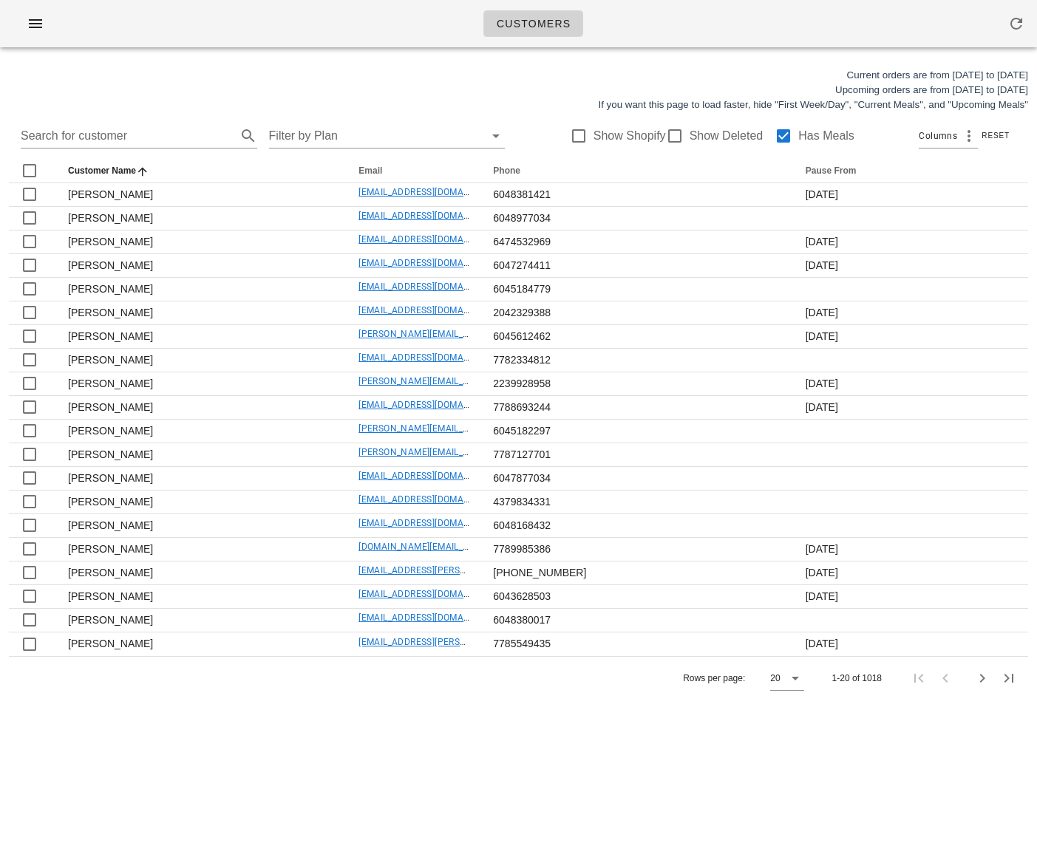
click at [542, 26] on span "Customers" at bounding box center [533, 24] width 75 height 12
click at [24, 24] on span "button" at bounding box center [36, 24] width 24 height 18
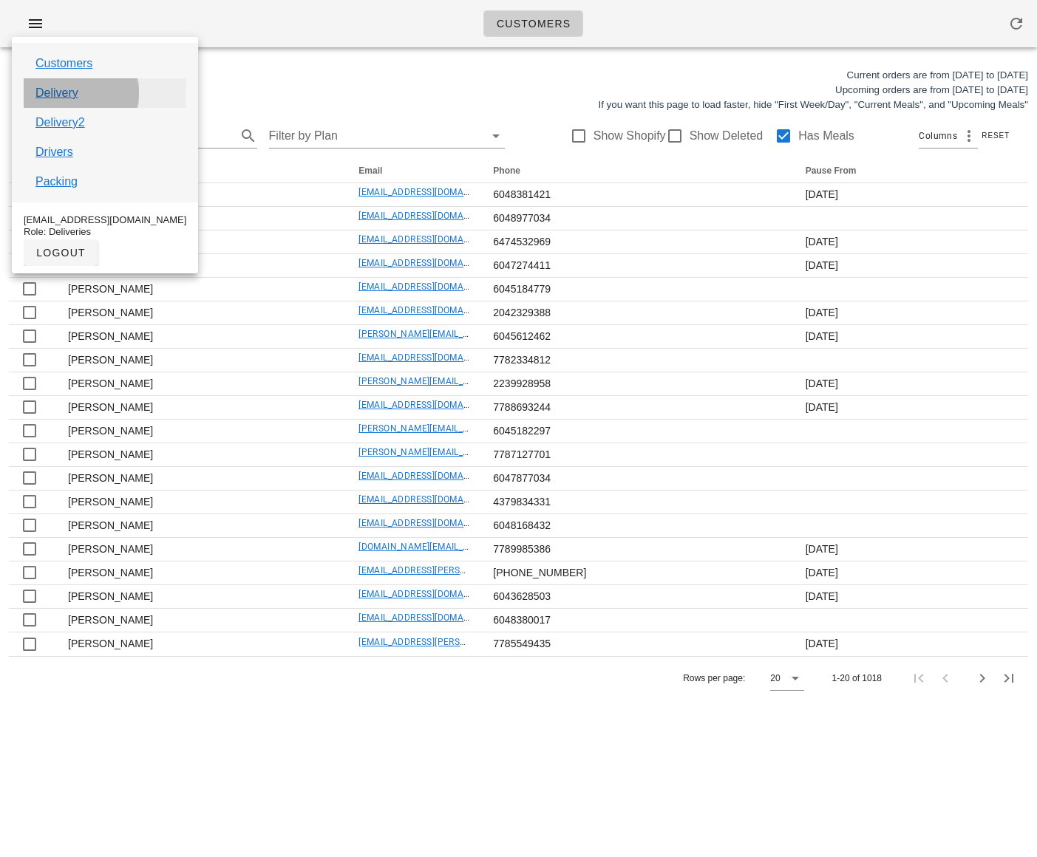
click at [52, 92] on link "Delivery" at bounding box center [56, 93] width 43 height 18
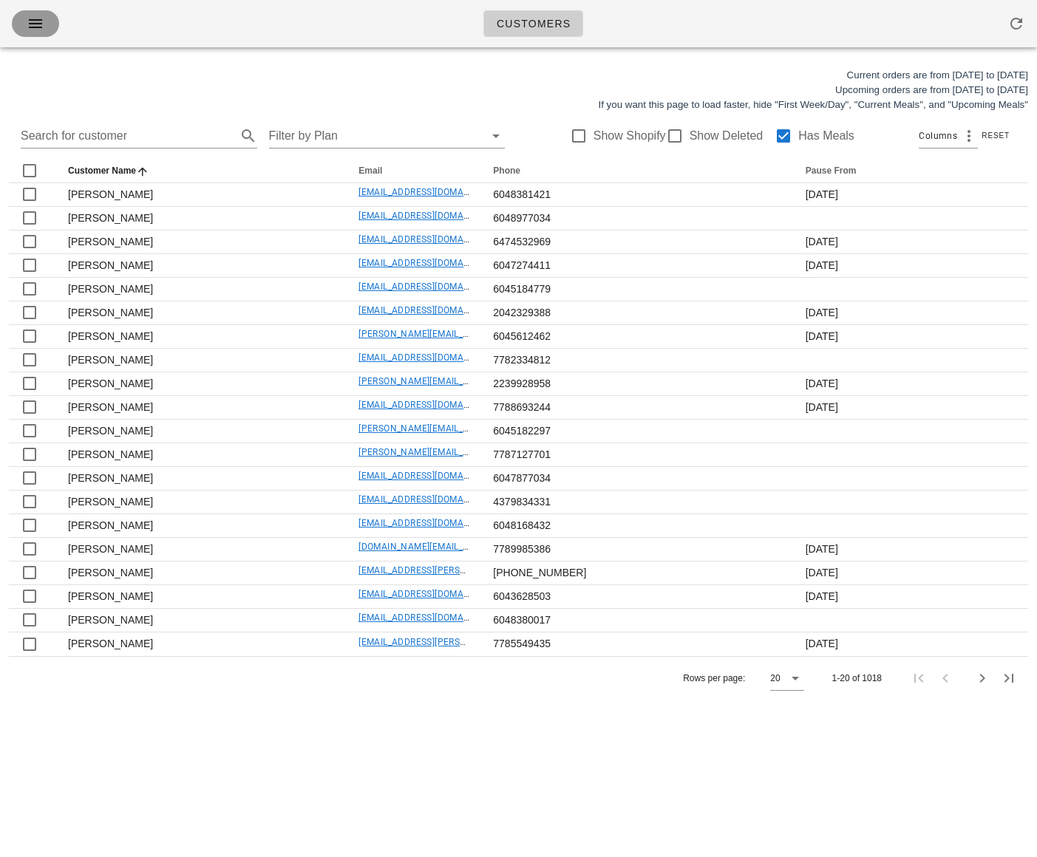
click at [31, 29] on icon "button" at bounding box center [36, 24] width 18 height 18
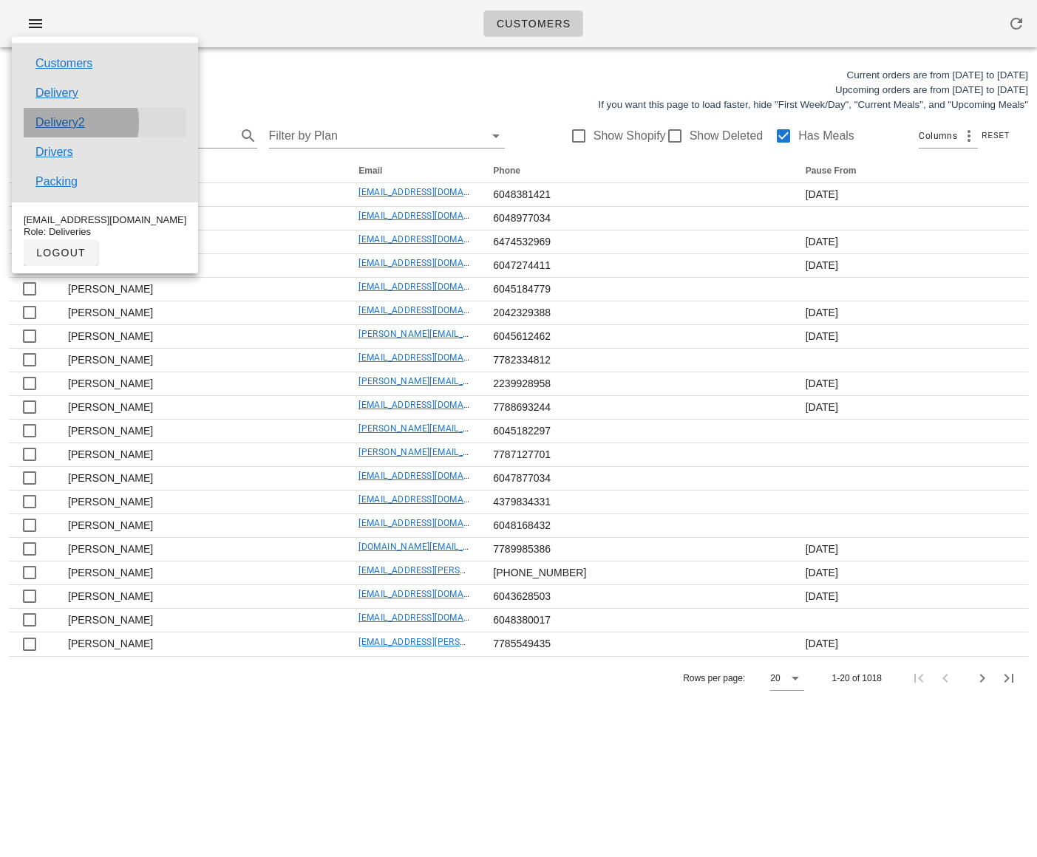
click at [59, 126] on link "Delivery2" at bounding box center [60, 123] width 50 height 18
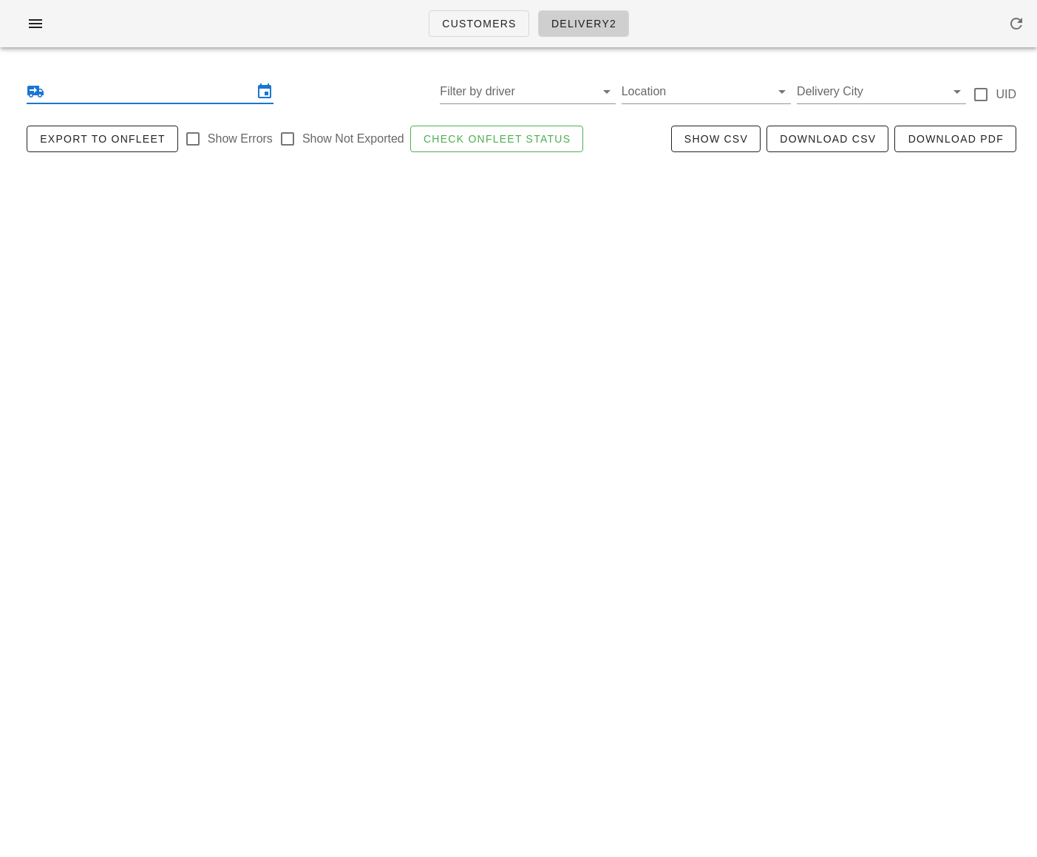
click at [140, 93] on input "text" at bounding box center [149, 92] width 205 height 24
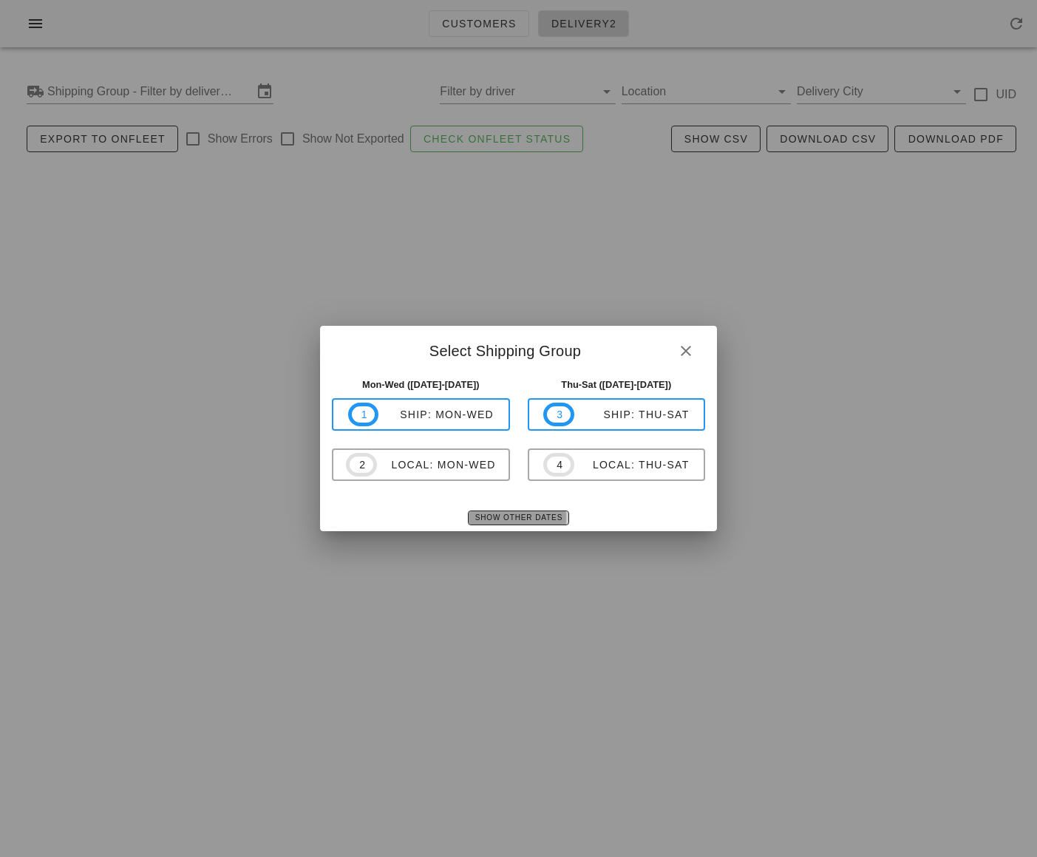
click at [507, 521] on span "Show Other Dates" at bounding box center [518, 518] width 88 height 8
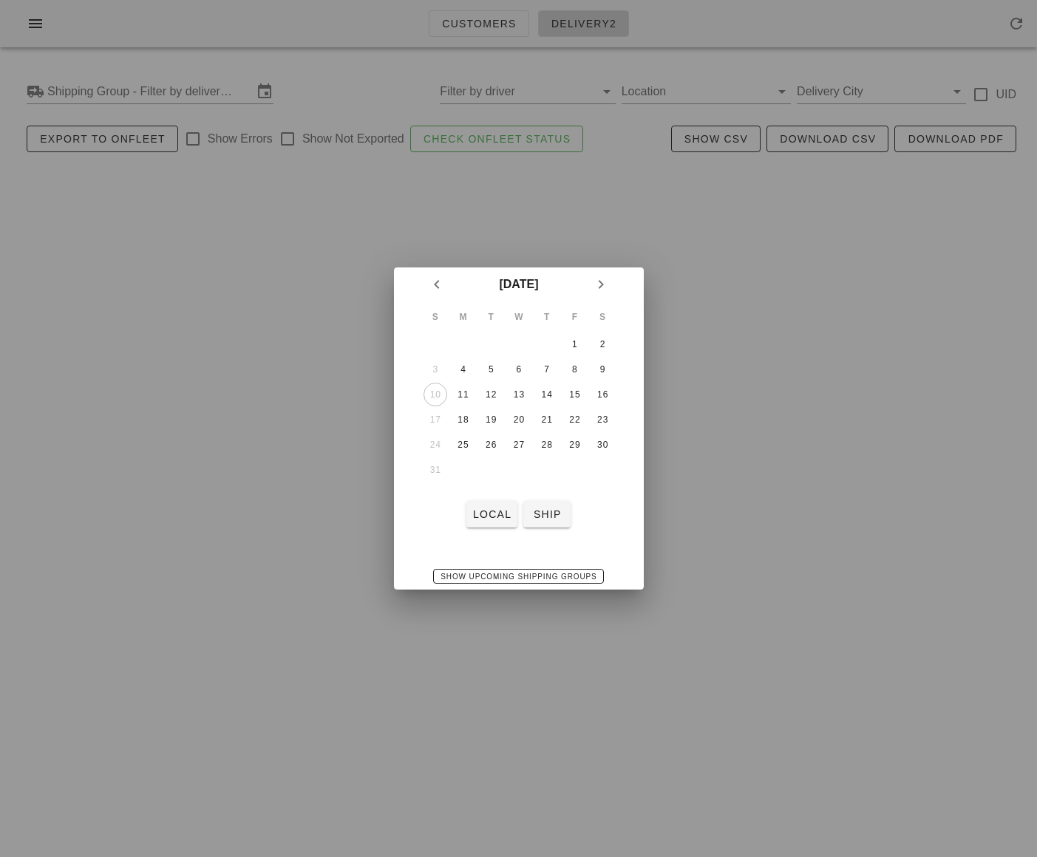
click at [430, 392] on td "10" at bounding box center [435, 395] width 27 height 24
click at [457, 394] on div "11" at bounding box center [463, 394] width 24 height 10
click at [552, 510] on span "ship" at bounding box center [546, 514] width 35 height 12
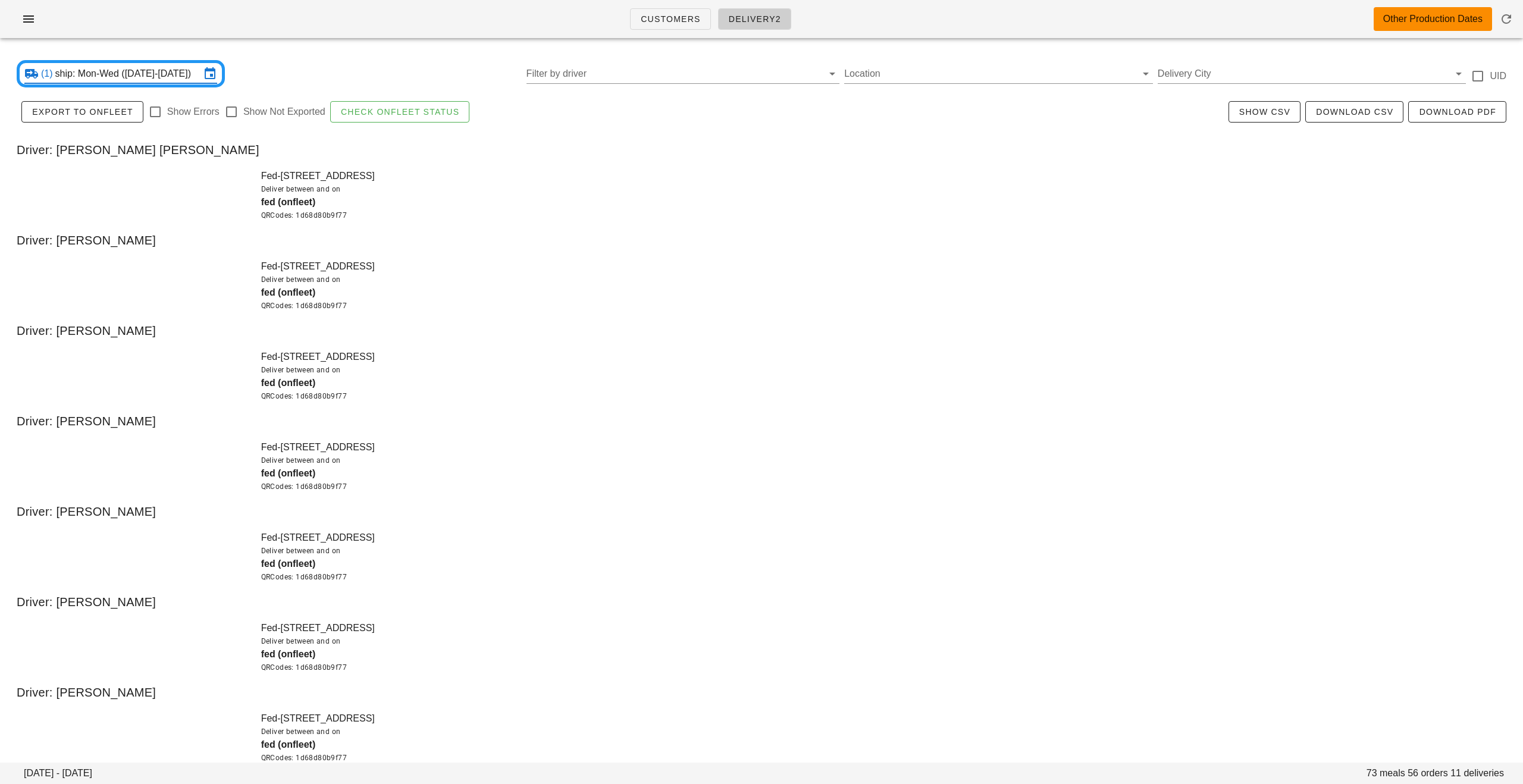
click at [148, 72] on input "ship: Mon-Wed ([DATE]-[DATE])" at bounding box center [128, 74] width 145 height 19
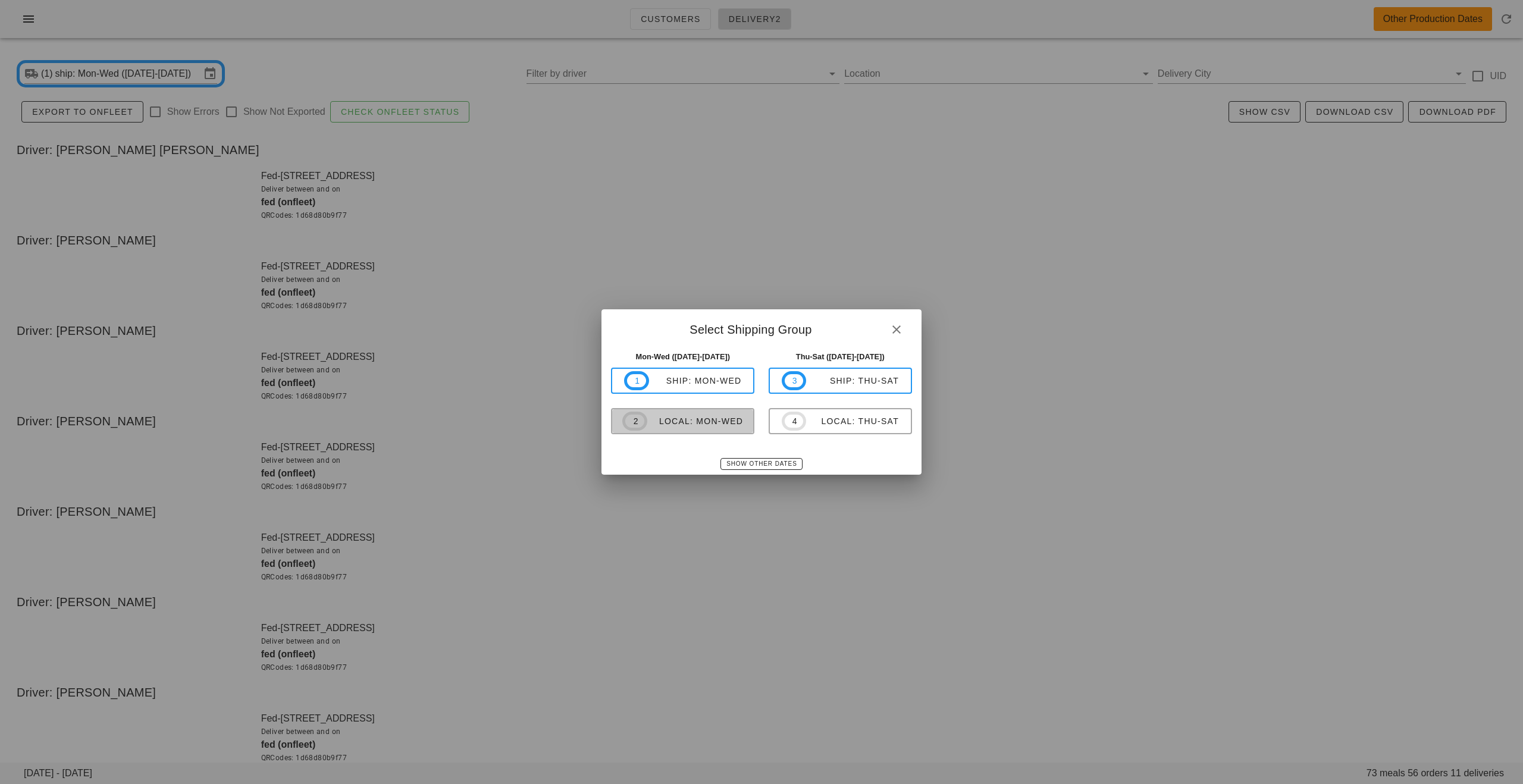
click at [630, 421] on span "2" at bounding box center [634, 421] width 25 height 19
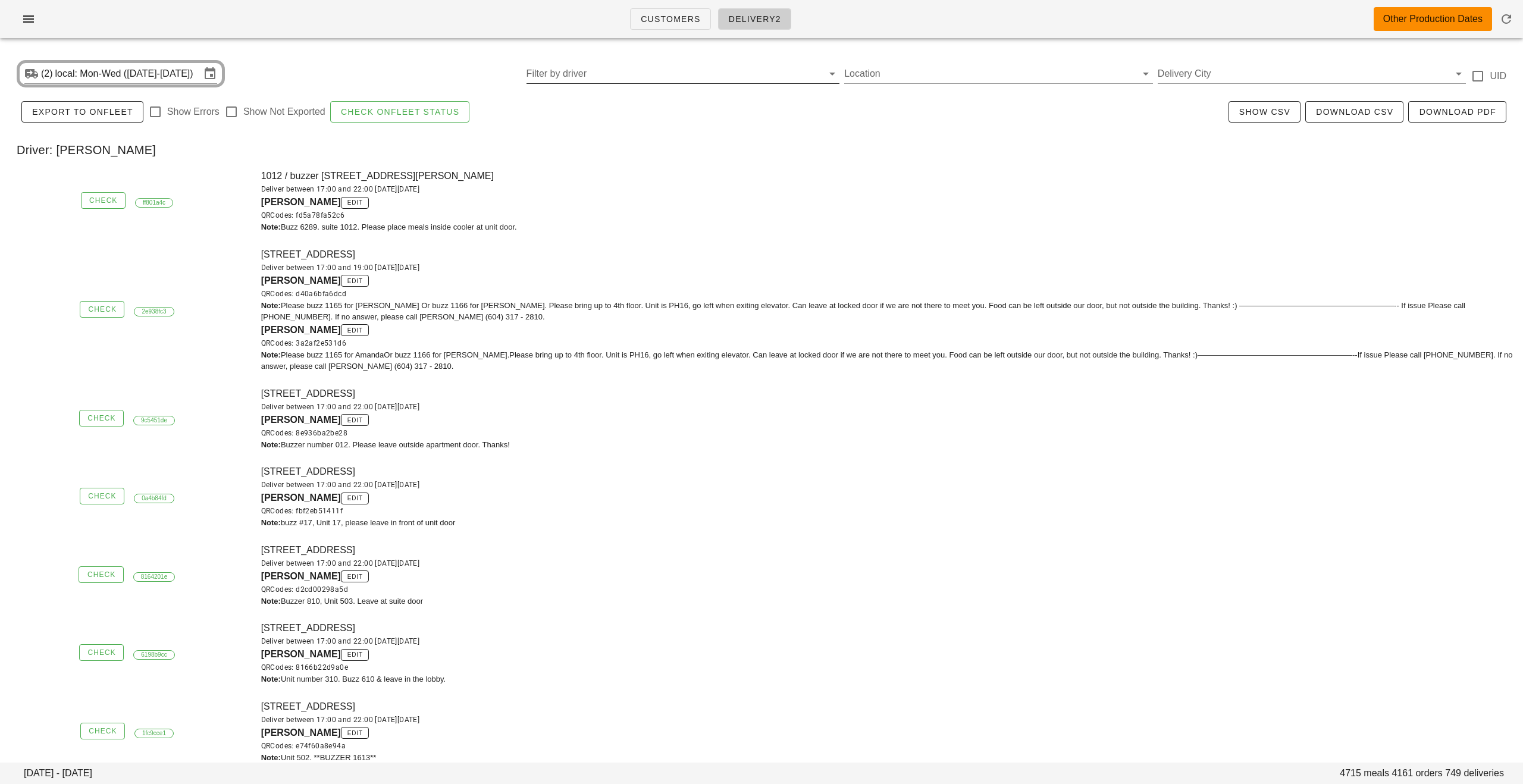
click at [741, 76] on input "Filter by driver" at bounding box center [674, 74] width 295 height 19
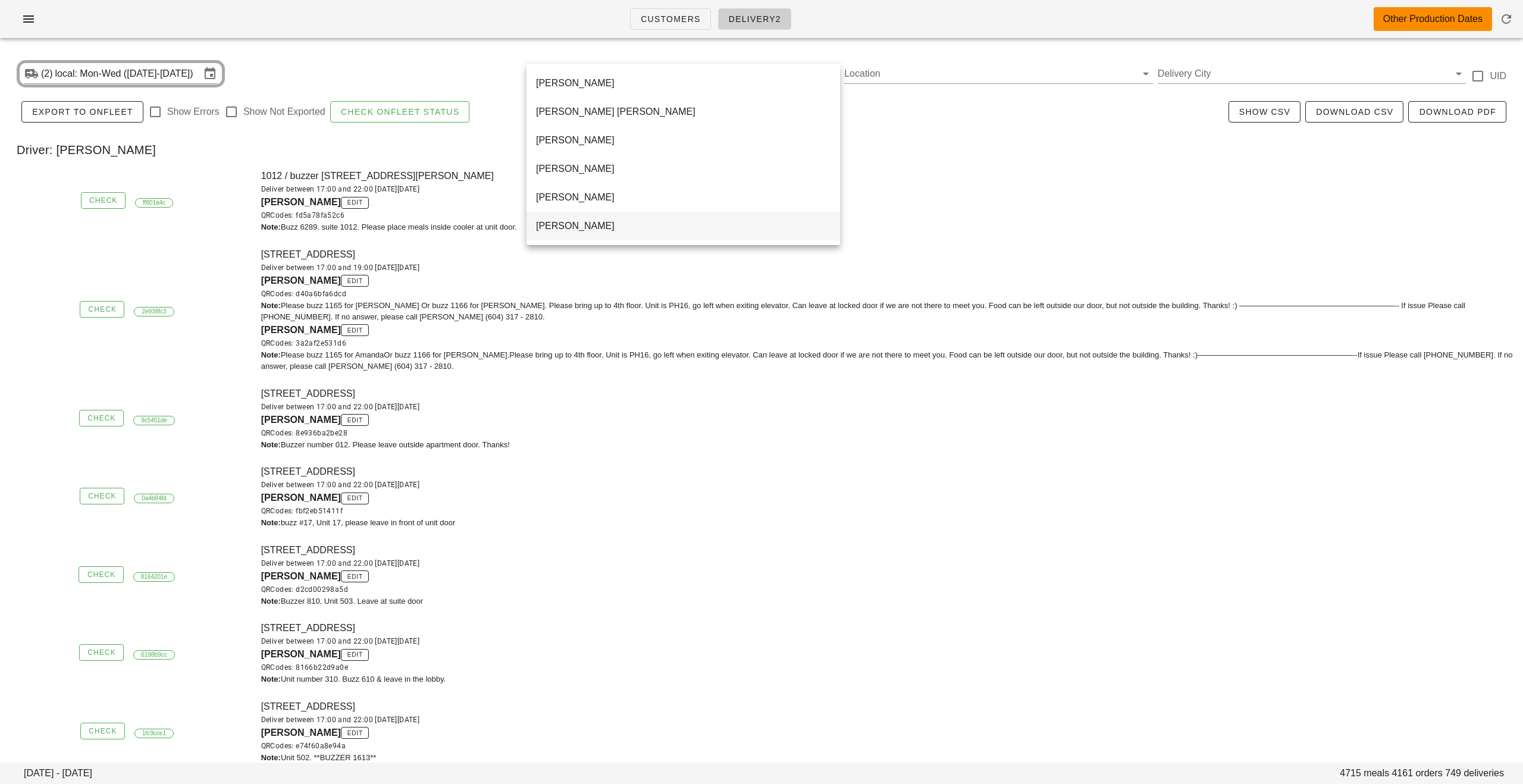
click at [667, 233] on div "[PERSON_NAME]" at bounding box center [683, 226] width 295 height 26
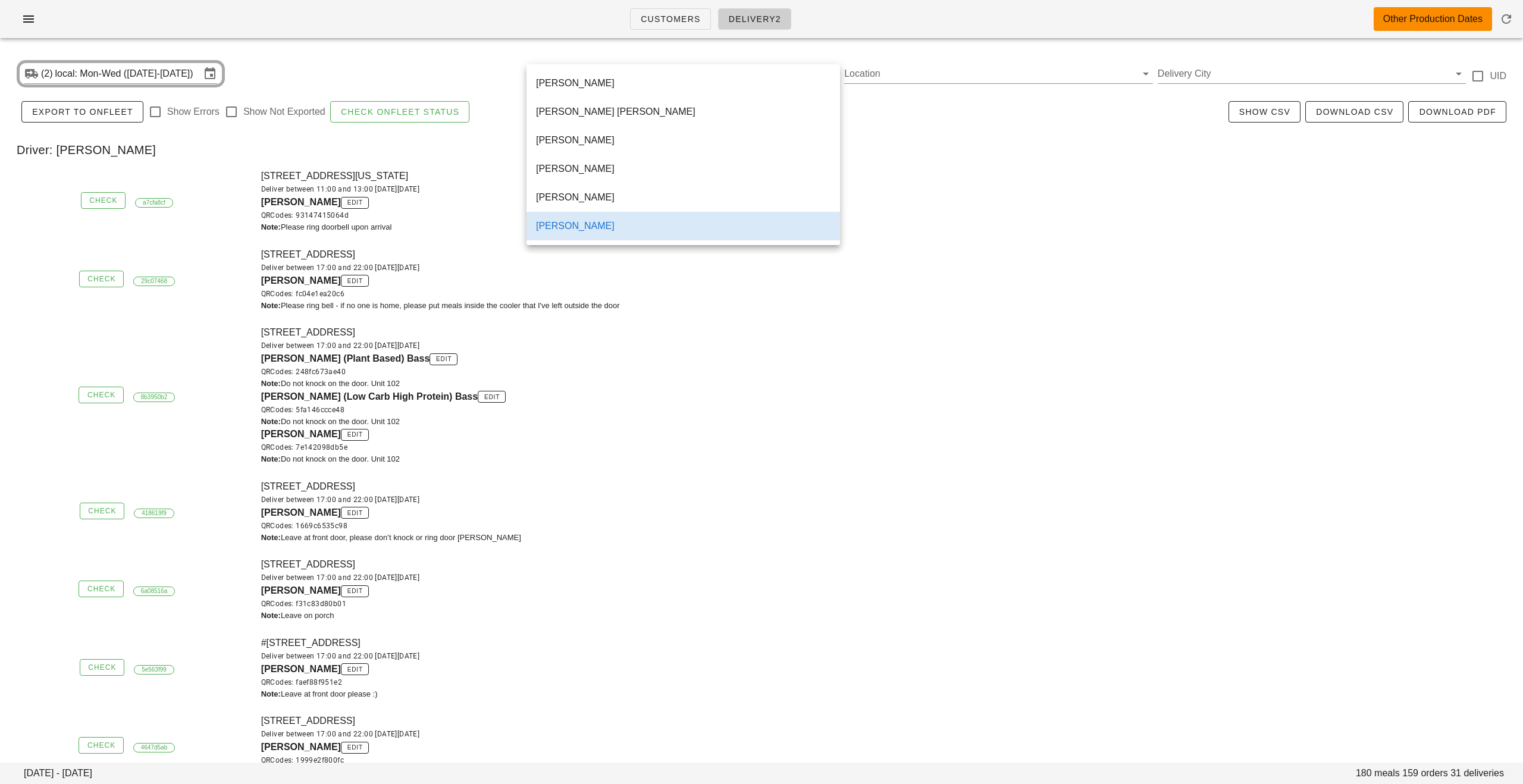
click at [834, 247] on div "[STREET_ADDRESS] Deliver between 17:00 and 22:00 [DATE][DATE] [PERSON_NAME] edi…" at bounding box center [889, 280] width 1269 height 79
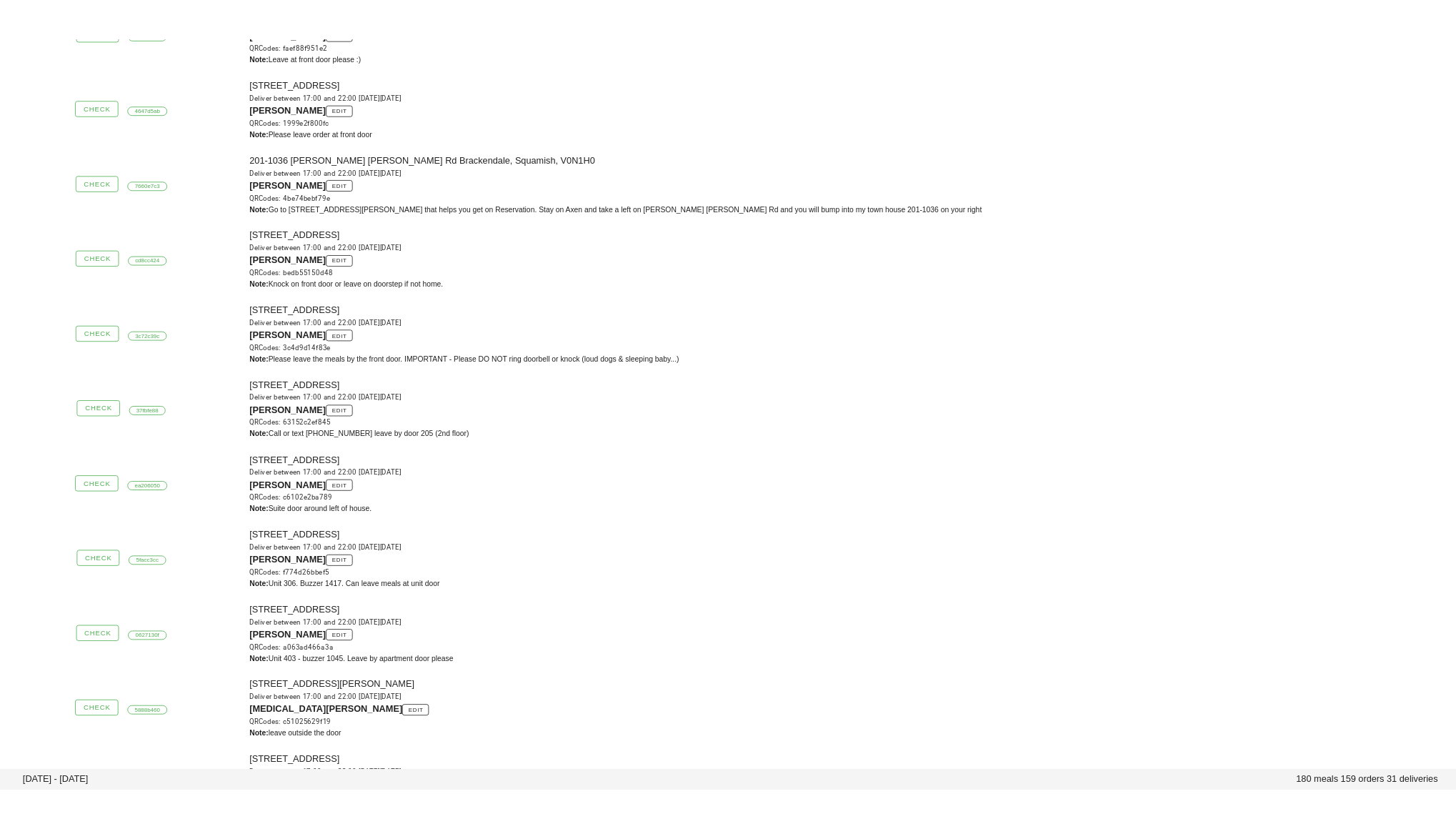
scroll to position [810, 0]
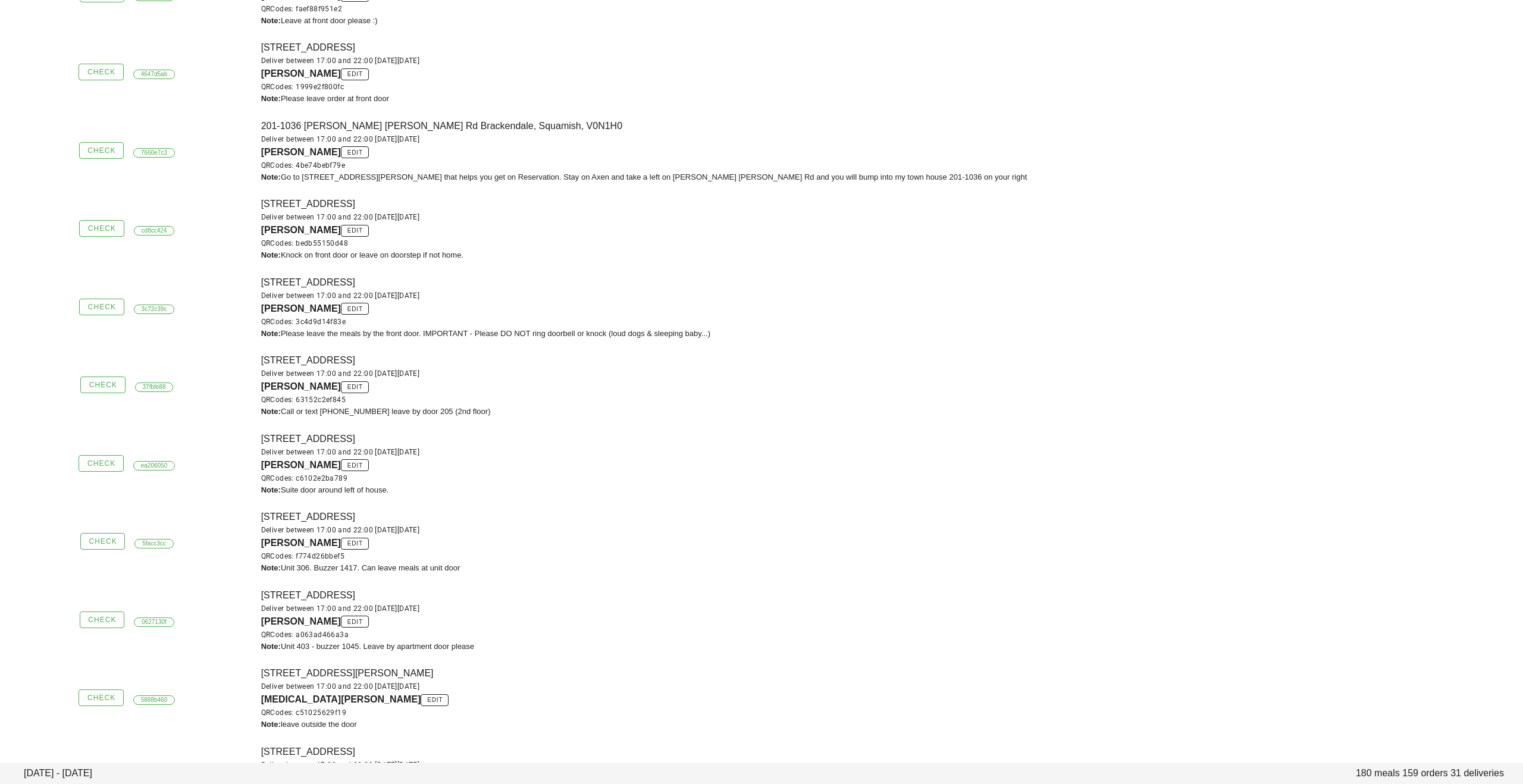
drag, startPoint x: 251, startPoint y: 283, endPoint x: 436, endPoint y: 277, distance: 185.1
click at [436, 277] on div "Check 3c72c39c [STREET_ADDRESS] Deliver between 17:00 and 22:00 [DATE][DATE] Ru…" at bounding box center [762, 307] width 1523 height 79
copy div "3c72c39c [STREET_ADDRESS]"
click at [243, 272] on div "Check 3c72c39c [STREET_ADDRESS] Deliver between 17:00 and 22:00 [DATE][DATE] Ru…" at bounding box center [762, 307] width 1523 height 79
drag, startPoint x: 261, startPoint y: 283, endPoint x: 438, endPoint y: 279, distance: 177.0
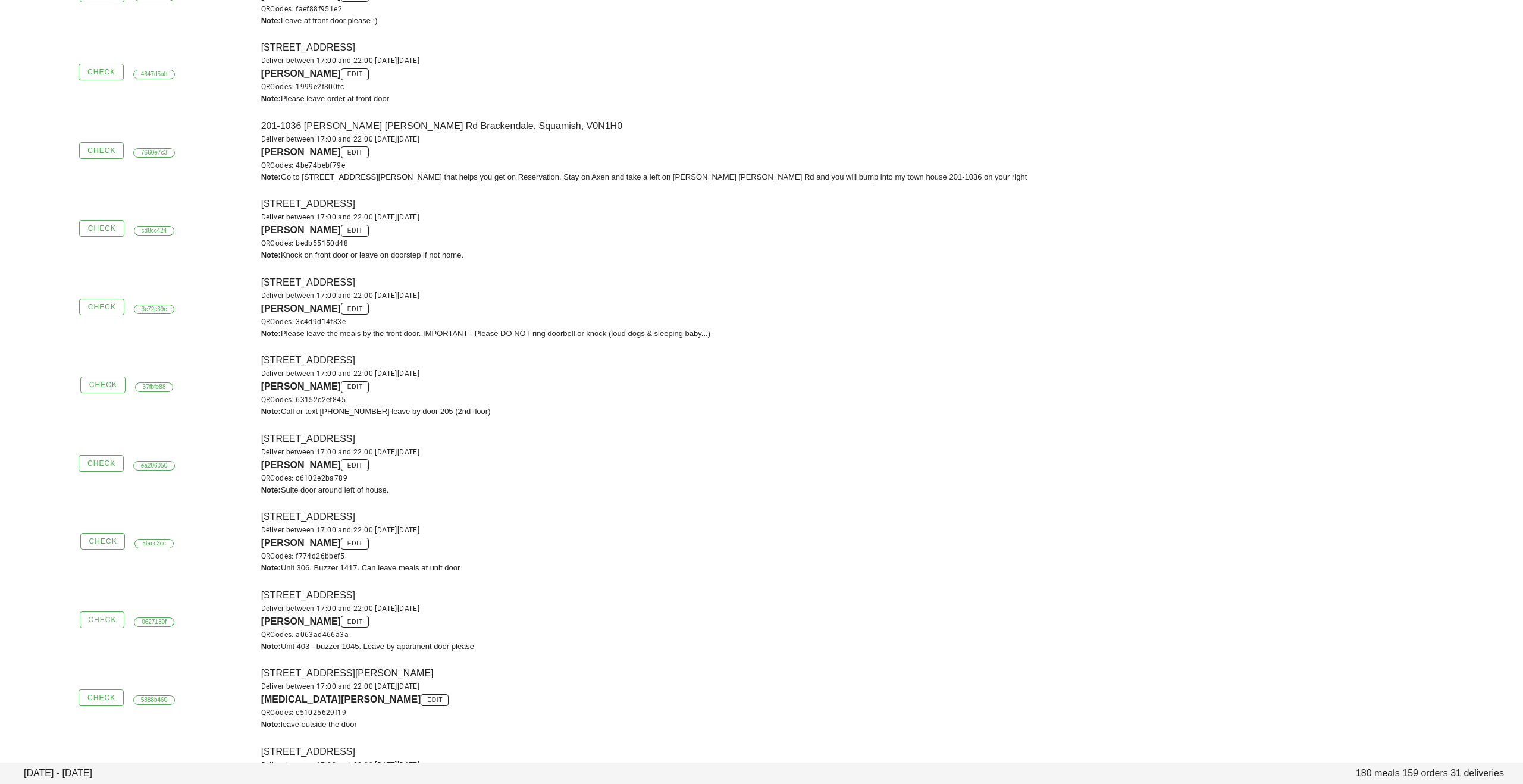
click at [438, 279] on div "[STREET_ADDRESS] Deliver between 17:00 and 22:00 [DATE][DATE] [PERSON_NAME] edi…" at bounding box center [889, 307] width 1269 height 79
copy div "[STREET_ADDRESS]"
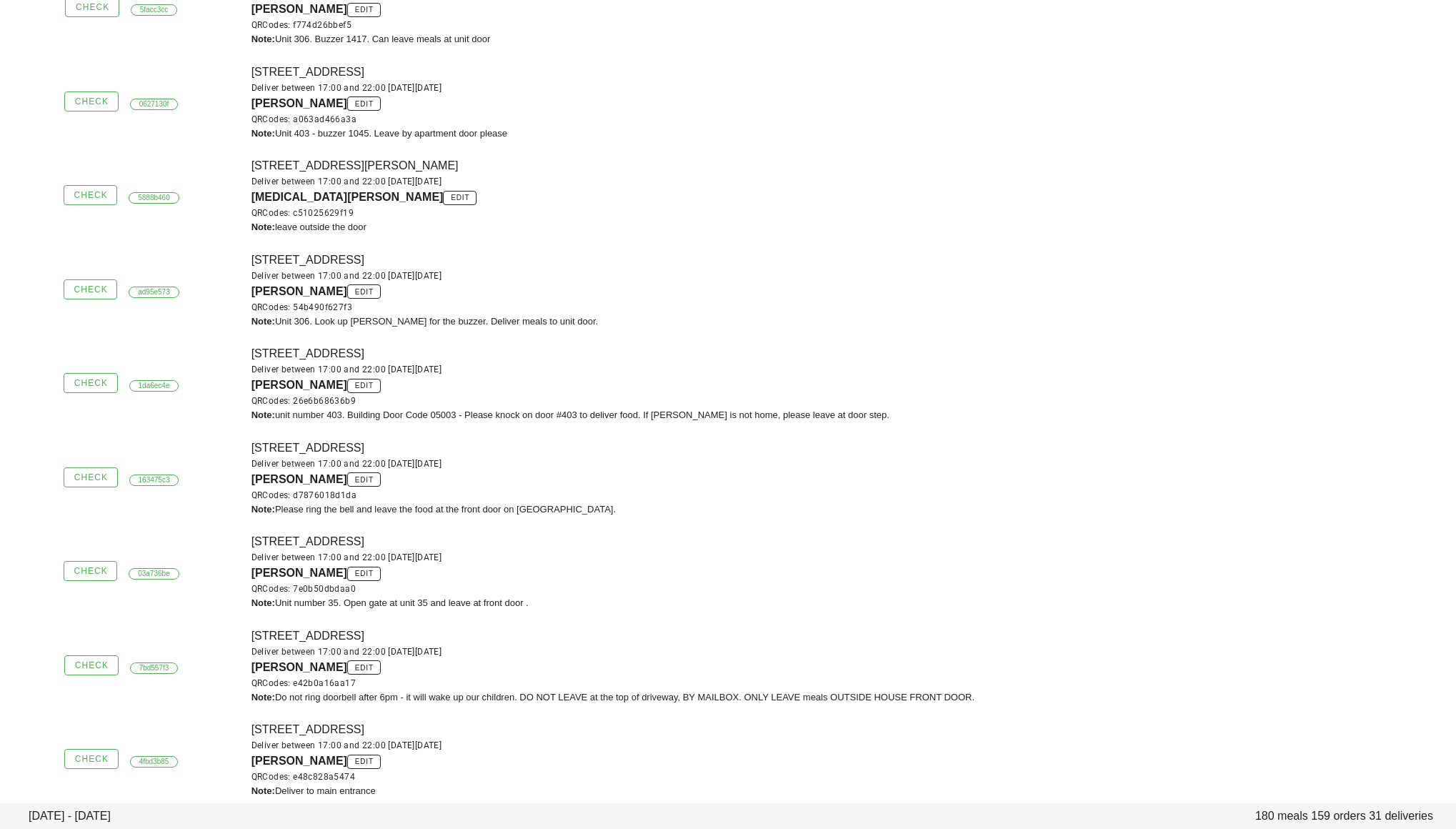
scroll to position [765, 0]
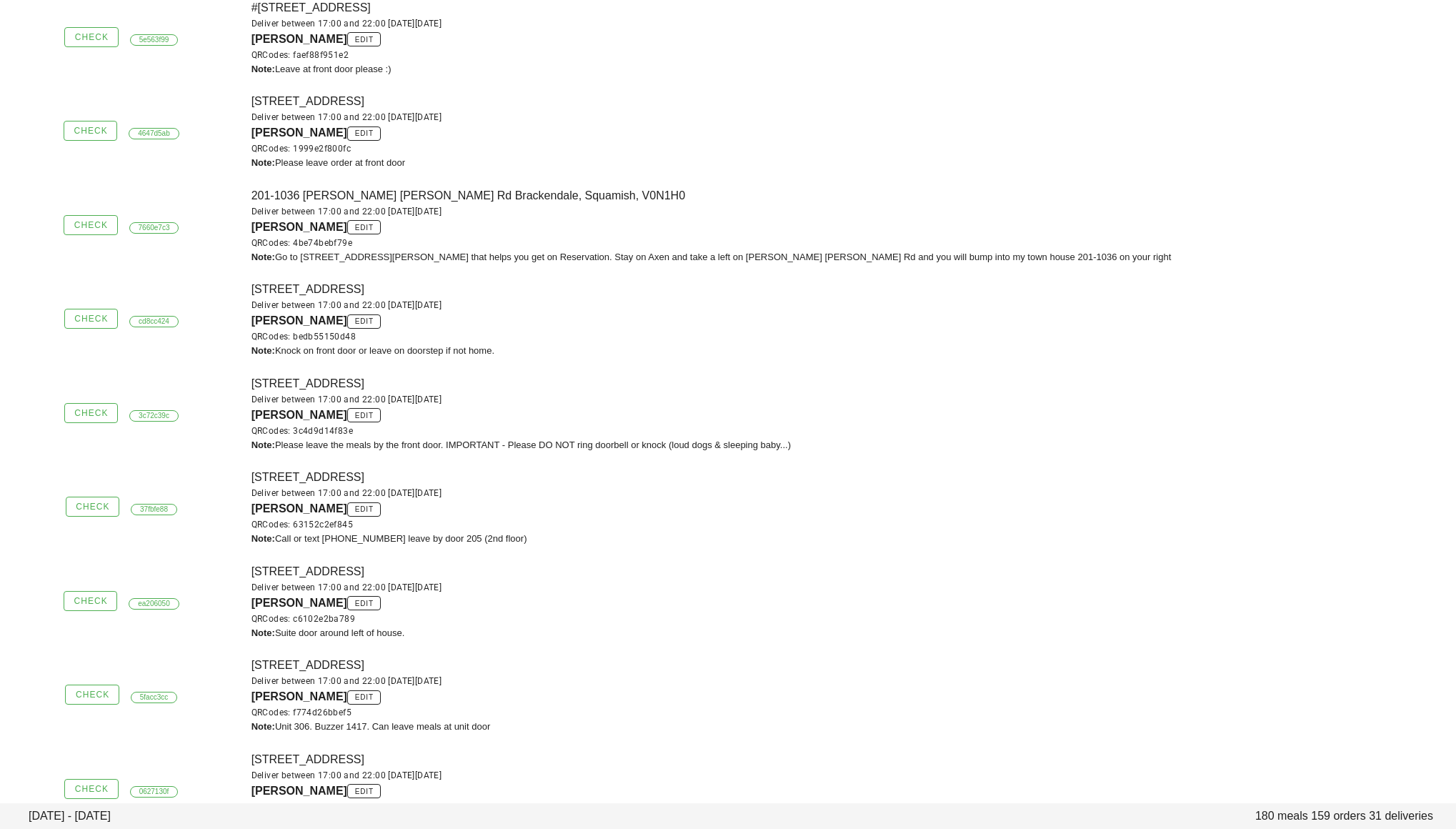
drag, startPoint x: 252, startPoint y: 380, endPoint x: 451, endPoint y: 379, distance: 199.0
click at [455, 378] on div "[STREET_ADDRESS] Deliver between 17:00 and 22:00 [DATE][DATE] [PERSON_NAME] edi…" at bounding box center [849, 414] width 1213 height 95
copy div "[STREET_ADDRESS]"
click at [262, 413] on span "[PERSON_NAME]" at bounding box center [299, 415] width 96 height 13
drag, startPoint x: 253, startPoint y: 414, endPoint x: 312, endPoint y: 410, distance: 59.1
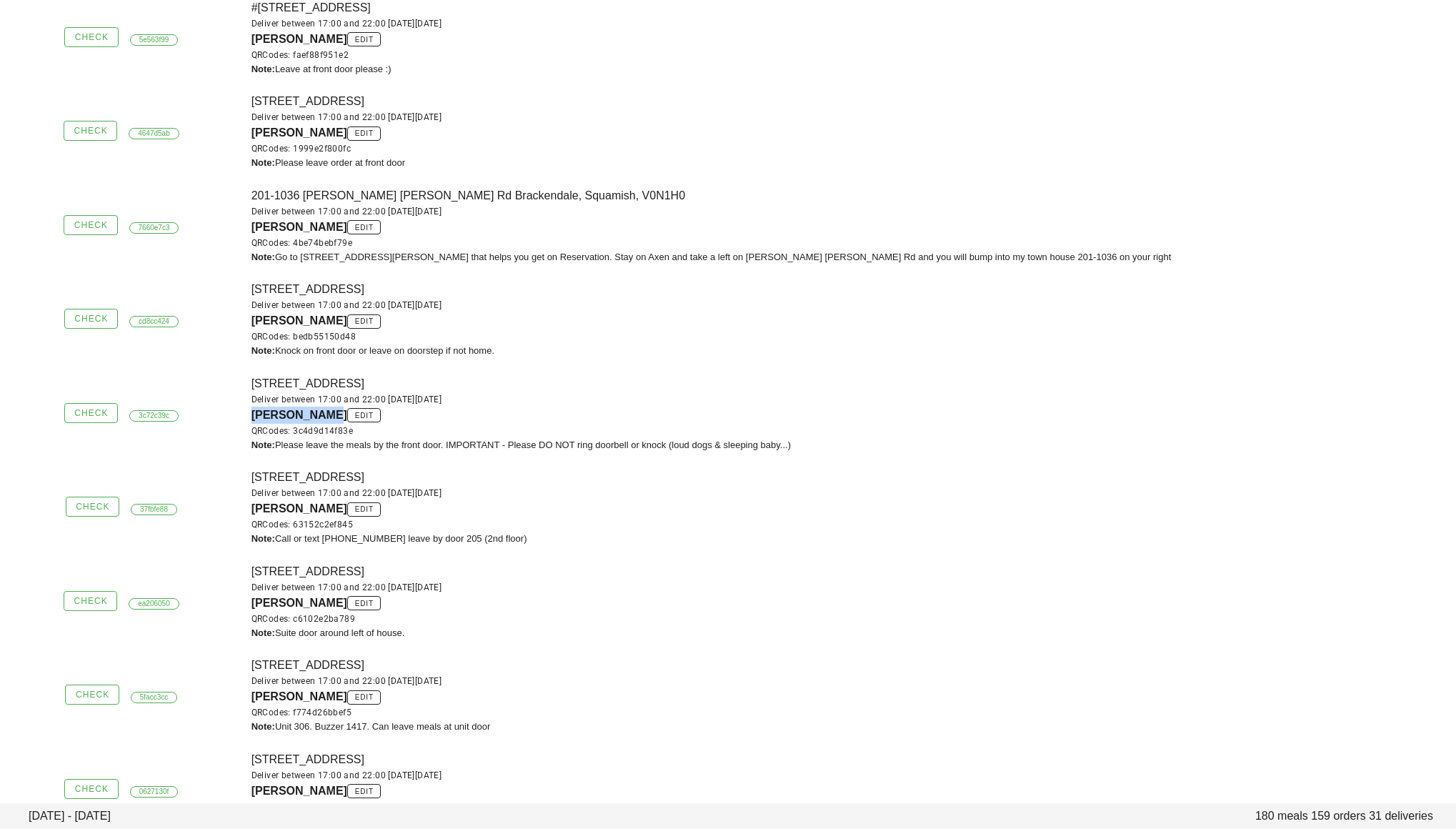
click at [312, 410] on span "[PERSON_NAME]" at bounding box center [299, 415] width 96 height 13
copy span "[PERSON_NAME]"
